Goal: Task Accomplishment & Management: Manage account settings

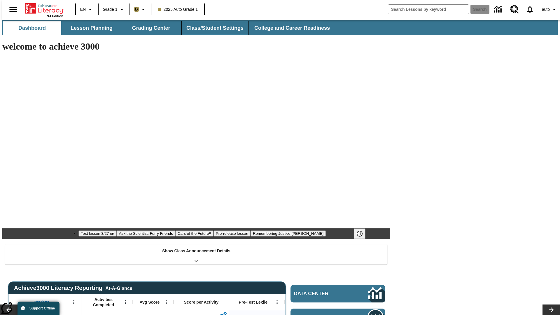
click at [212, 28] on button "Class/Student Settings" at bounding box center [214, 28] width 67 height 14
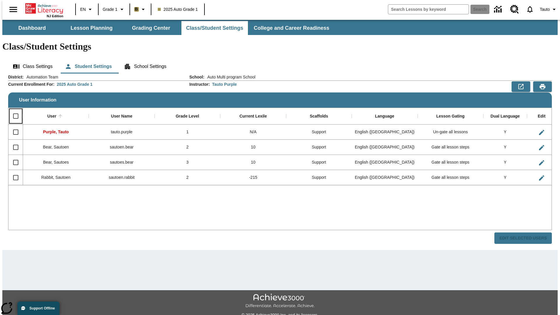
click at [13, 110] on input "Select all rows" at bounding box center [16, 116] width 12 height 12
checkbox input "true"
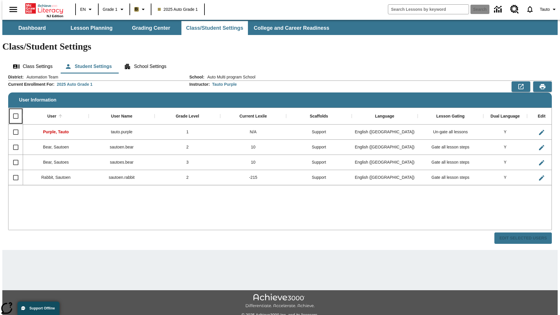
checkbox input "true"
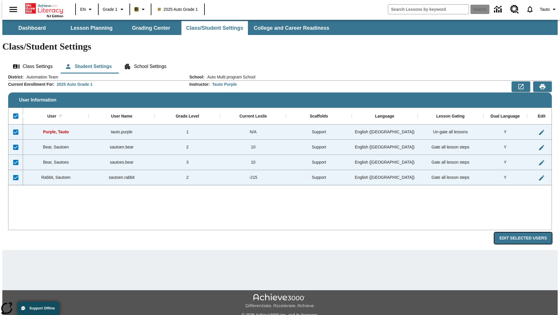
click at [527, 232] on button "Edit Selected Users" at bounding box center [522, 237] width 57 height 11
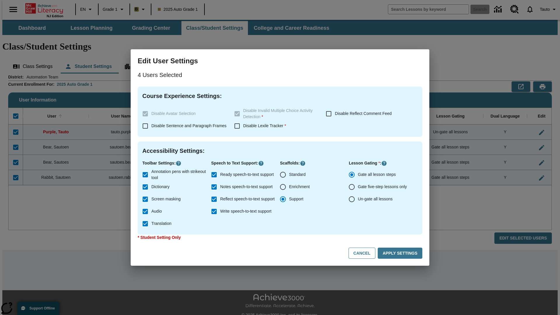
click at [283, 187] on input "Enrichment" at bounding box center [283, 187] width 12 height 12
click at [364, 253] on button "Cancel" at bounding box center [361, 253] width 27 height 11
radio input "false"
radio input "true"
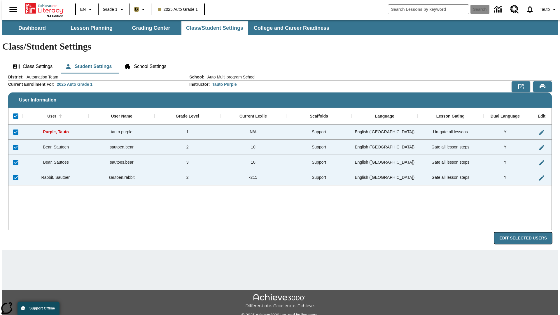
click at [527, 232] on button "Edit Selected Users" at bounding box center [522, 237] width 57 height 11
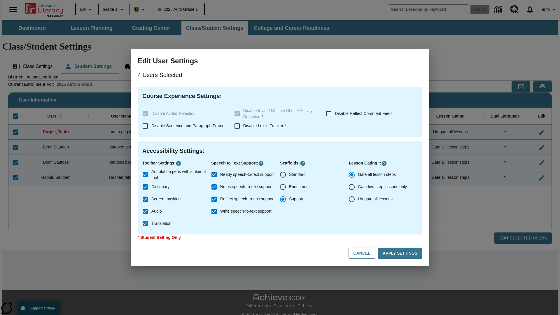
click at [283, 187] on input "Enrichment" at bounding box center [283, 187] width 12 height 12
radio input "true"
click at [401, 253] on button "Apply Settings" at bounding box center [400, 253] width 45 height 11
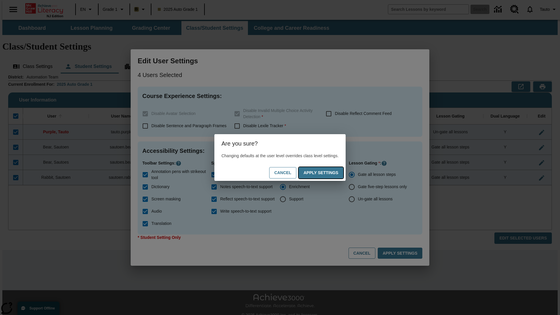
click at [327, 173] on button "Apply Settings" at bounding box center [321, 172] width 45 height 11
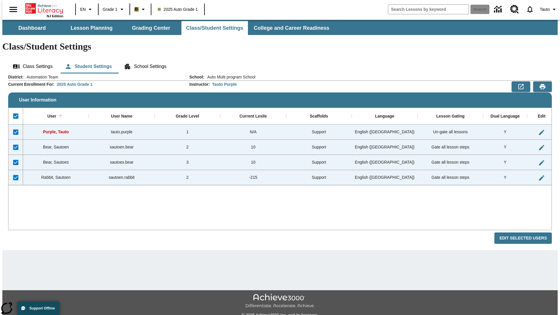
checkbox input "false"
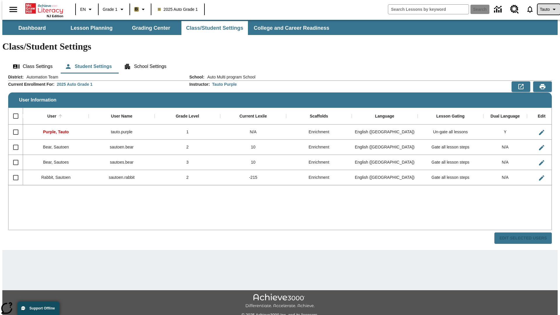
click at [546, 9] on span "Tauto" at bounding box center [545, 9] width 10 height 6
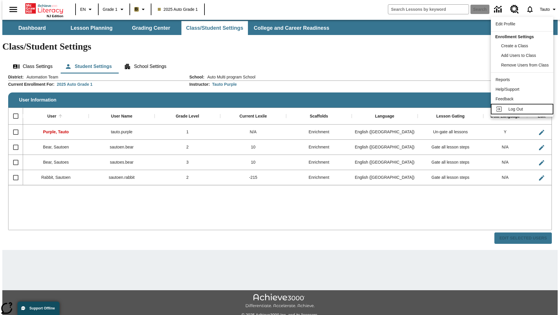
click at [523, 109] on span "Log Out" at bounding box center [515, 109] width 15 height 5
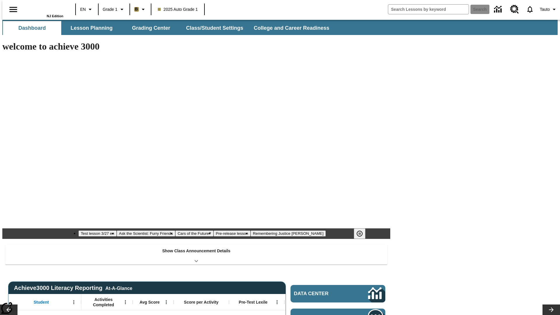
type input "-1"
click at [212, 28] on button "Class/Student Settings" at bounding box center [214, 28] width 67 height 14
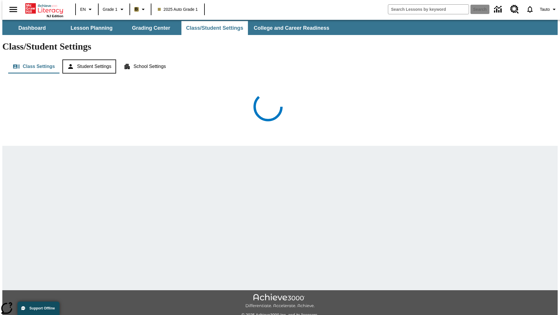
click at [88, 59] on button "Student Settings" at bounding box center [88, 66] width 53 height 14
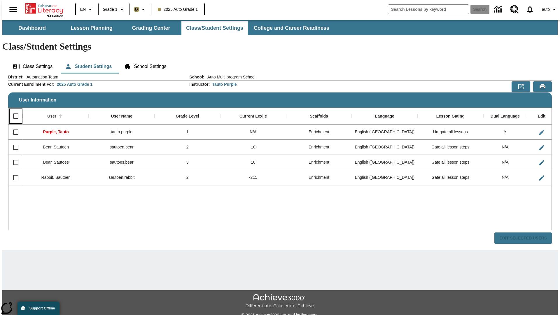
click at [13, 110] on input "Select all rows" at bounding box center [16, 116] width 12 height 12
checkbox input "true"
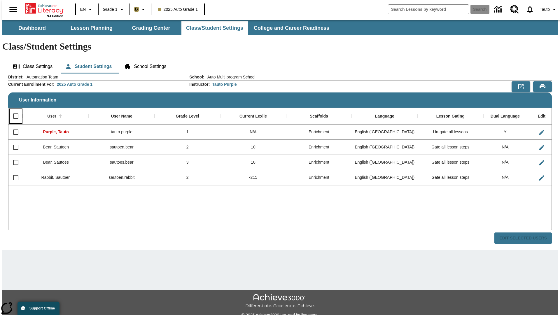
checkbox input "true"
